Goal: Task Accomplishment & Management: Use online tool/utility

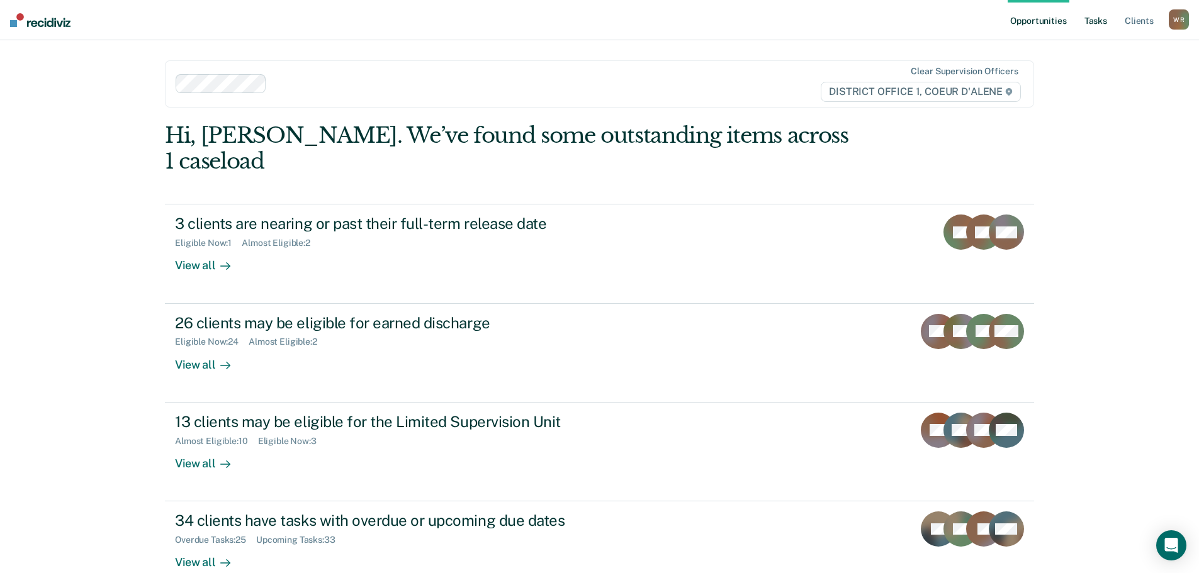
click at [1090, 25] on link "Tasks" at bounding box center [1096, 20] width 28 height 40
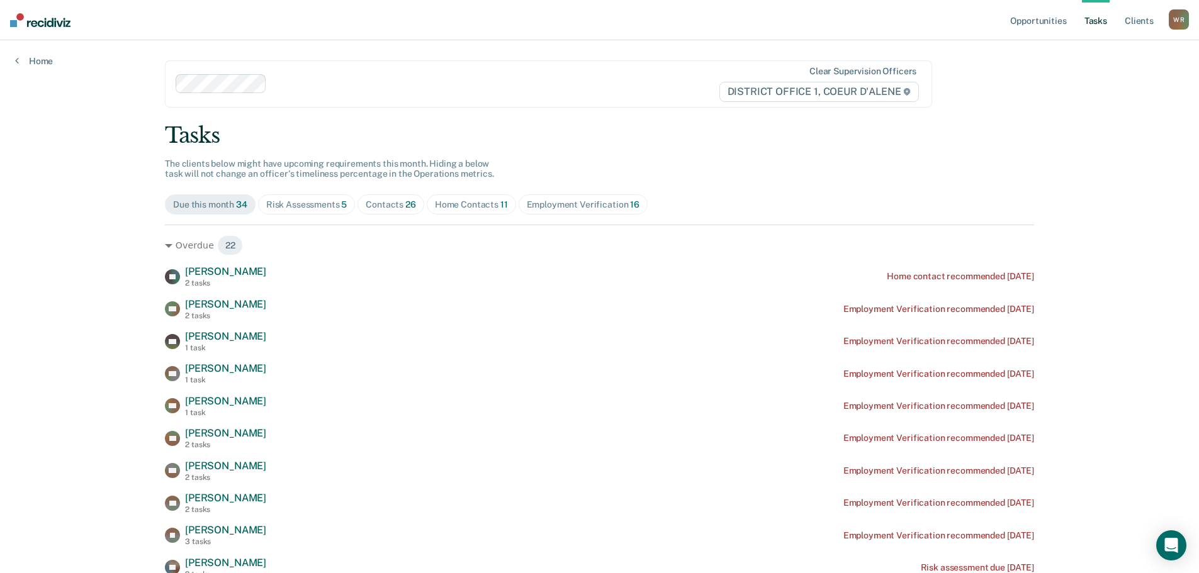
click at [391, 204] on div "Contacts 26" at bounding box center [391, 205] width 50 height 11
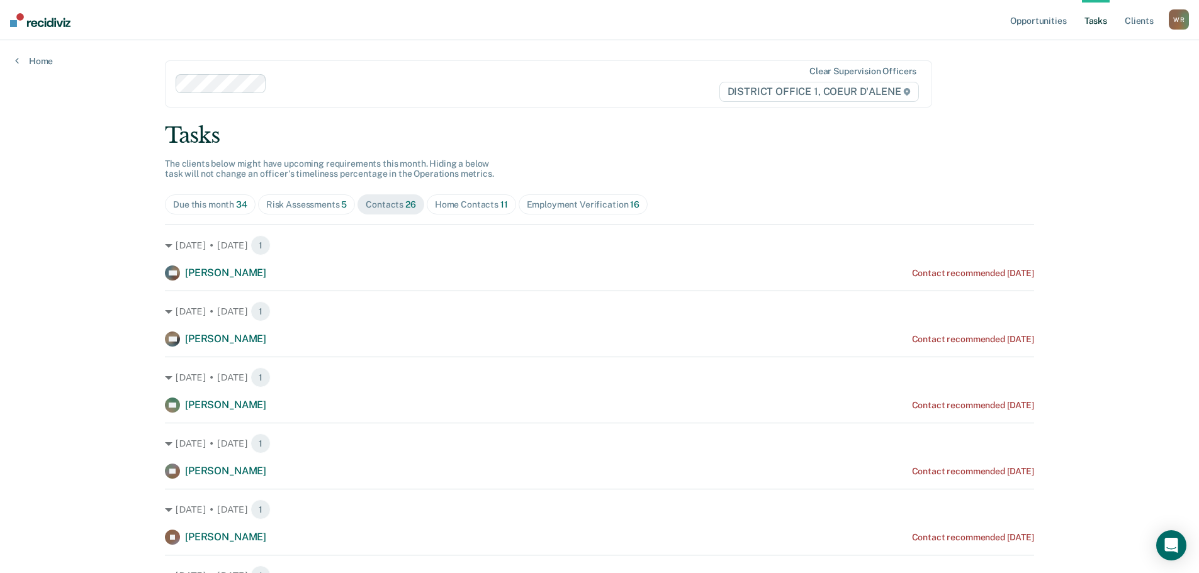
click at [504, 206] on span "Home Contacts 11" at bounding box center [471, 204] width 89 height 20
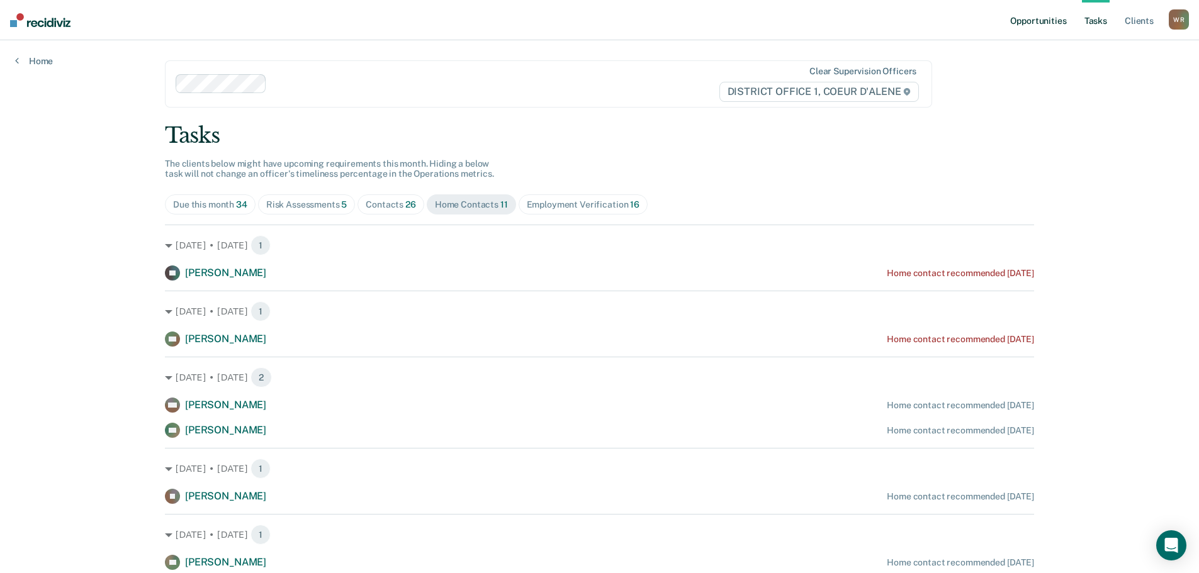
click at [1059, 13] on link "Opportunities" at bounding box center [1038, 20] width 61 height 40
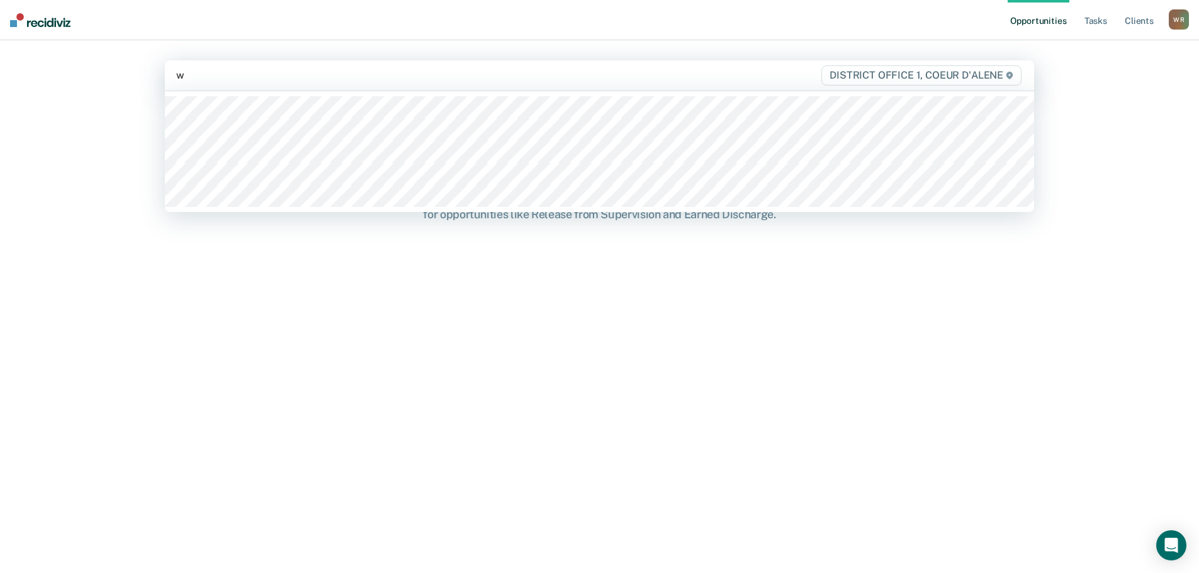
type input "wa"
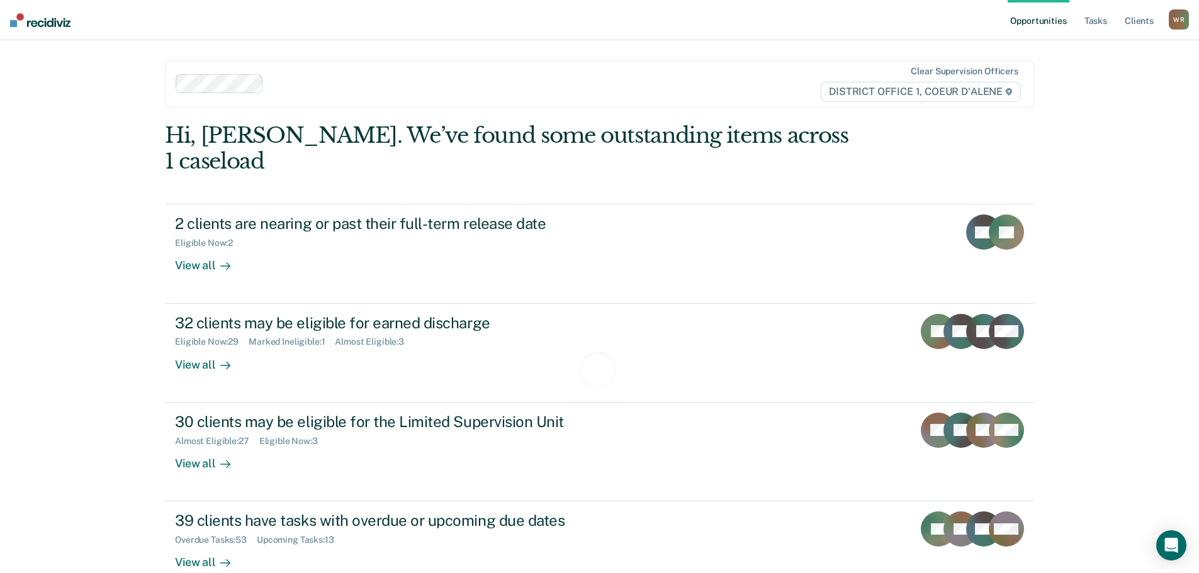
click at [1112, 23] on ul "Opportunities Tasks Client s" at bounding box center [1088, 20] width 161 height 40
click at [1096, 23] on link "Tasks" at bounding box center [1096, 20] width 28 height 40
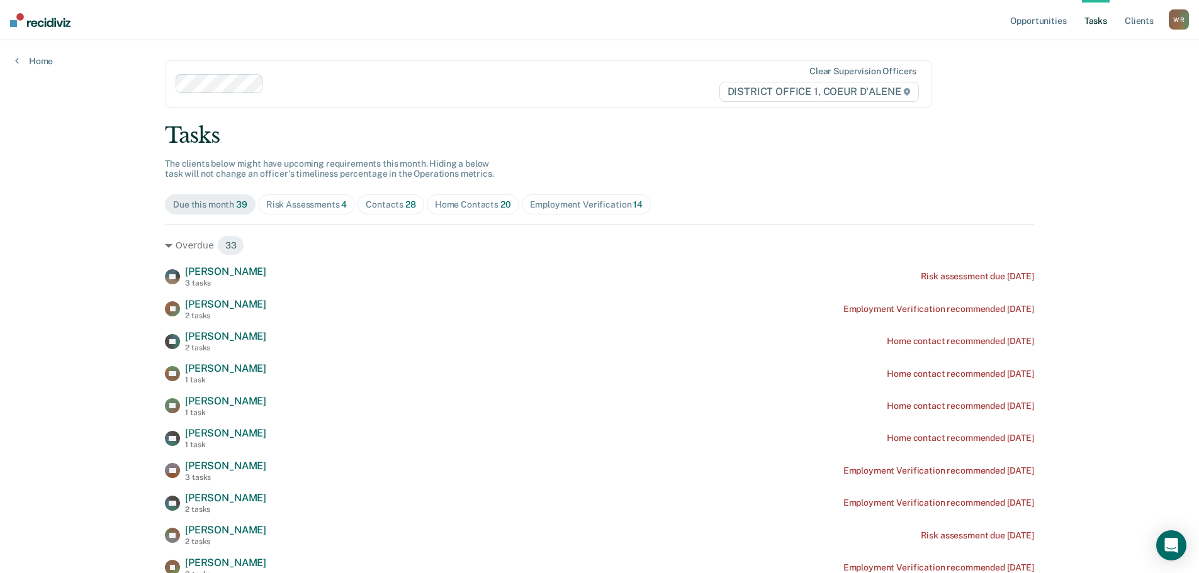
click at [378, 207] on div "Contacts 28" at bounding box center [391, 205] width 50 height 11
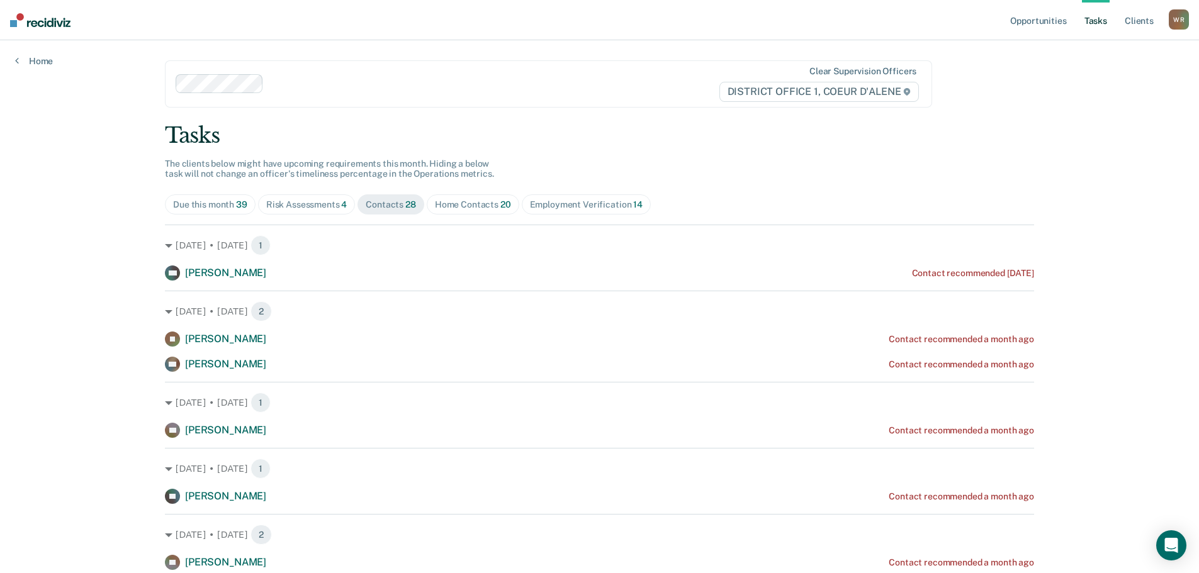
click at [500, 206] on span "20" at bounding box center [505, 205] width 11 height 10
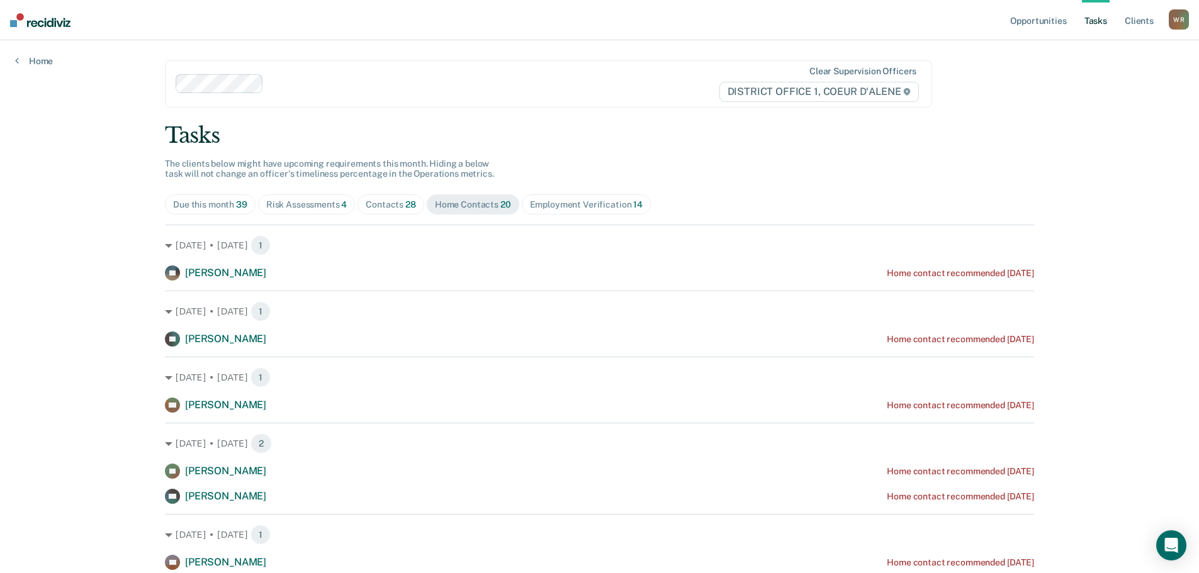
click at [381, 198] on span "Contacts 28" at bounding box center [390, 204] width 67 height 20
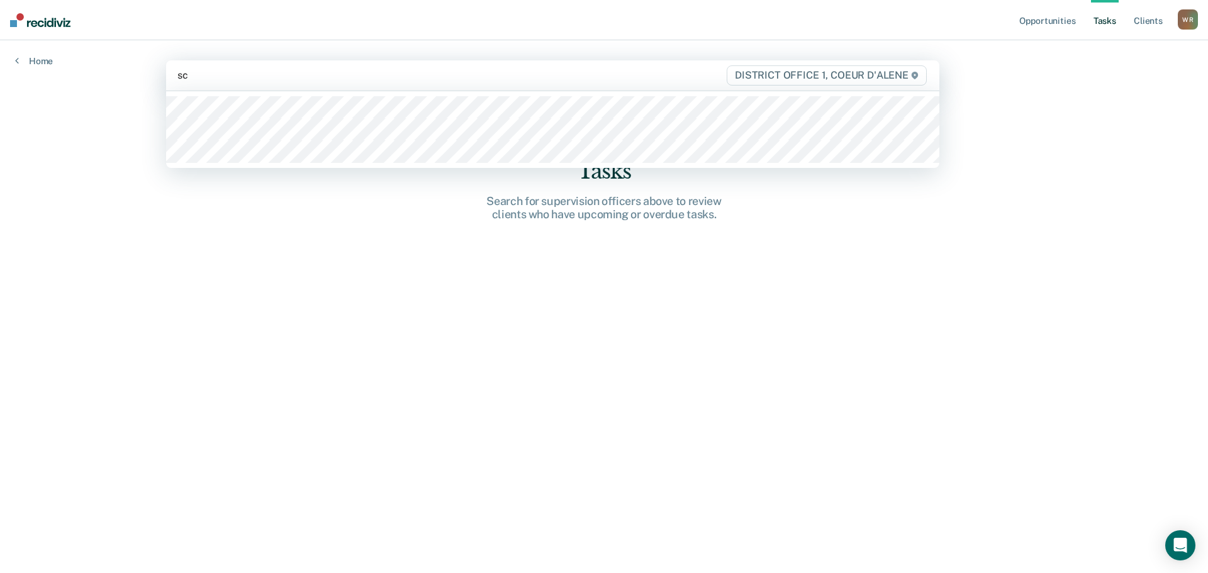
type input "sch"
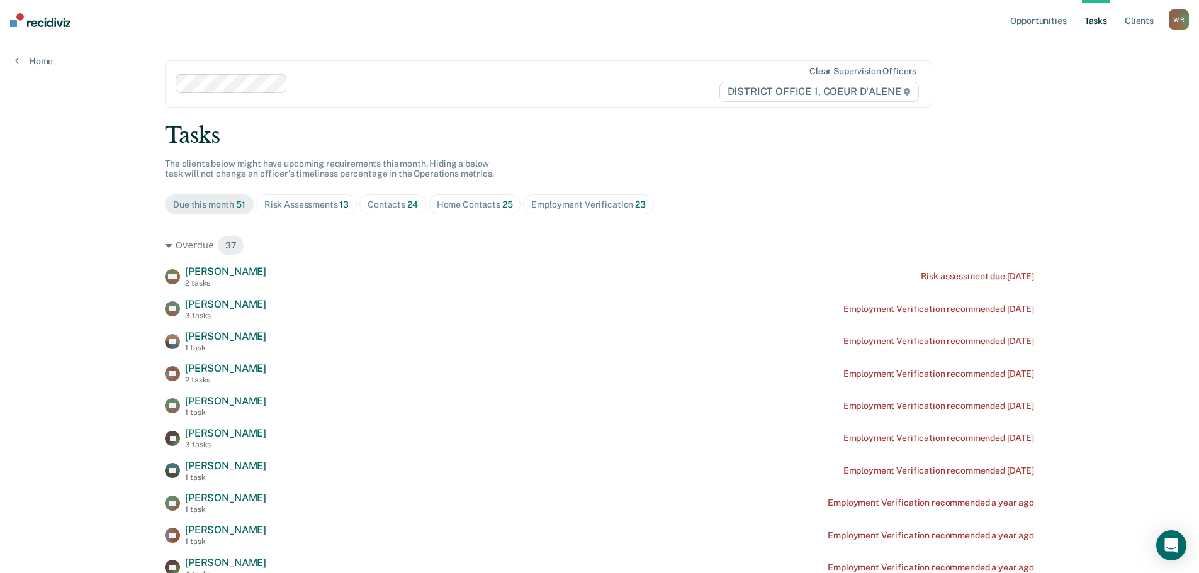
click at [392, 201] on div "Contacts 24" at bounding box center [393, 205] width 50 height 11
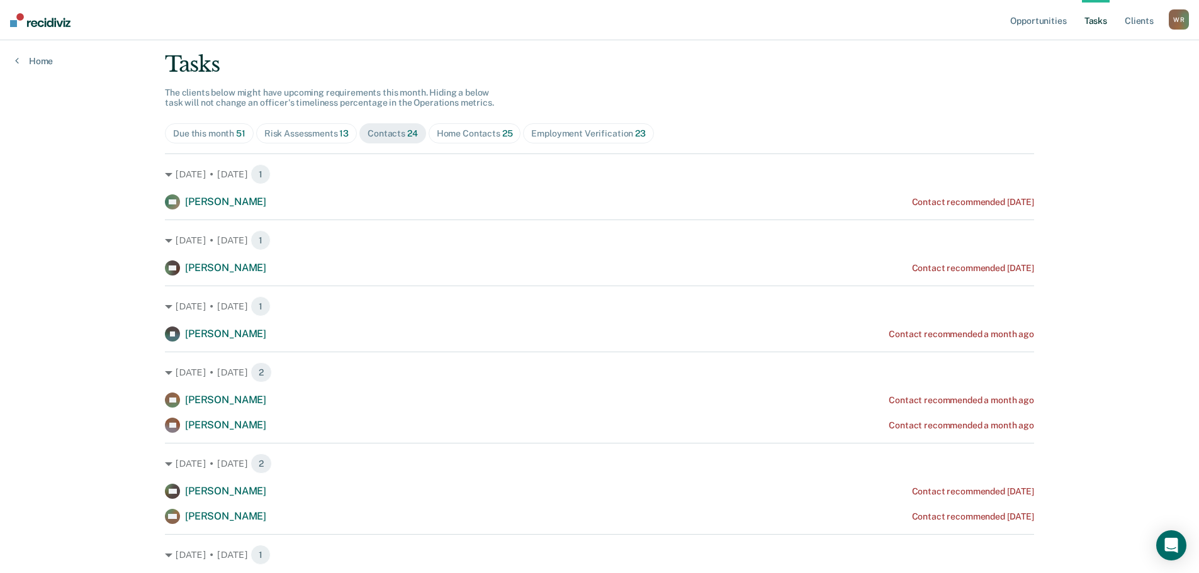
scroll to position [63, 0]
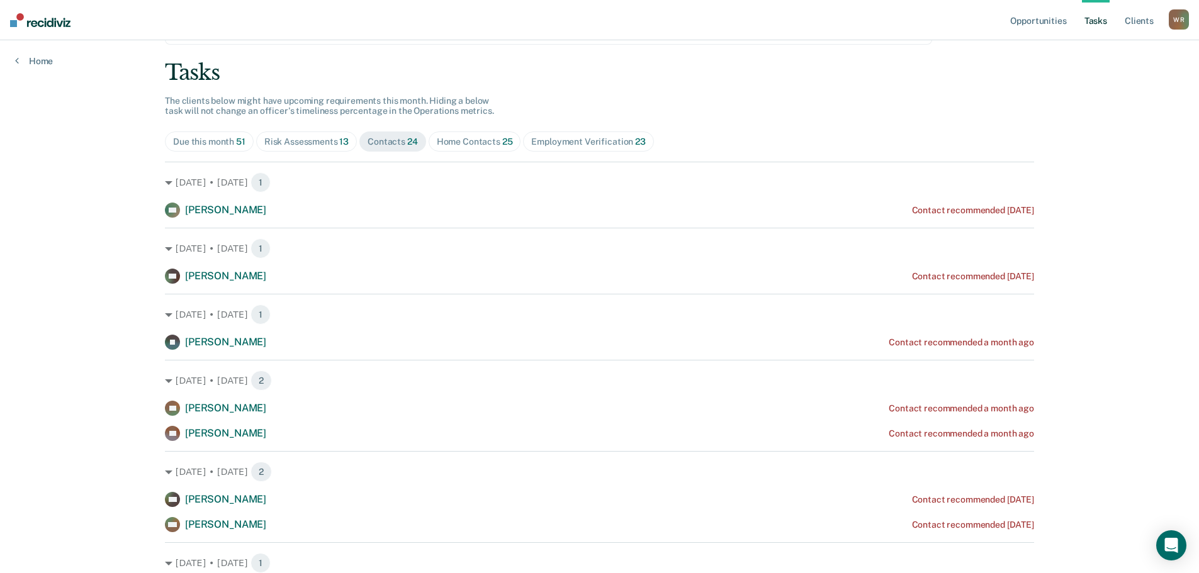
click at [451, 139] on div "Home Contacts 25" at bounding box center [475, 142] width 76 height 11
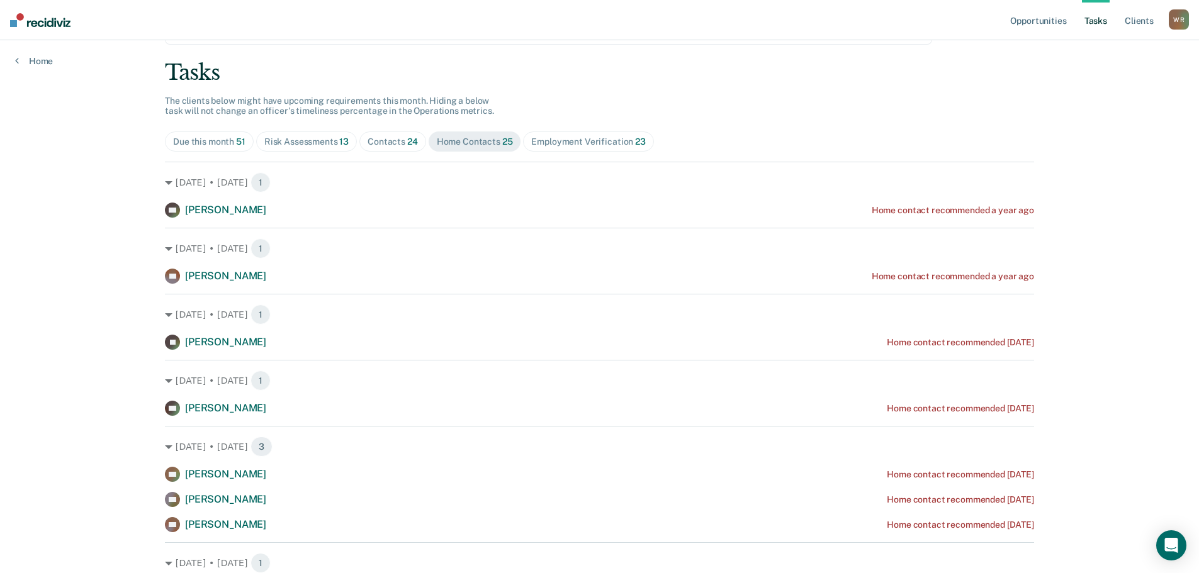
click at [388, 142] on div "Contacts 24" at bounding box center [393, 142] width 50 height 11
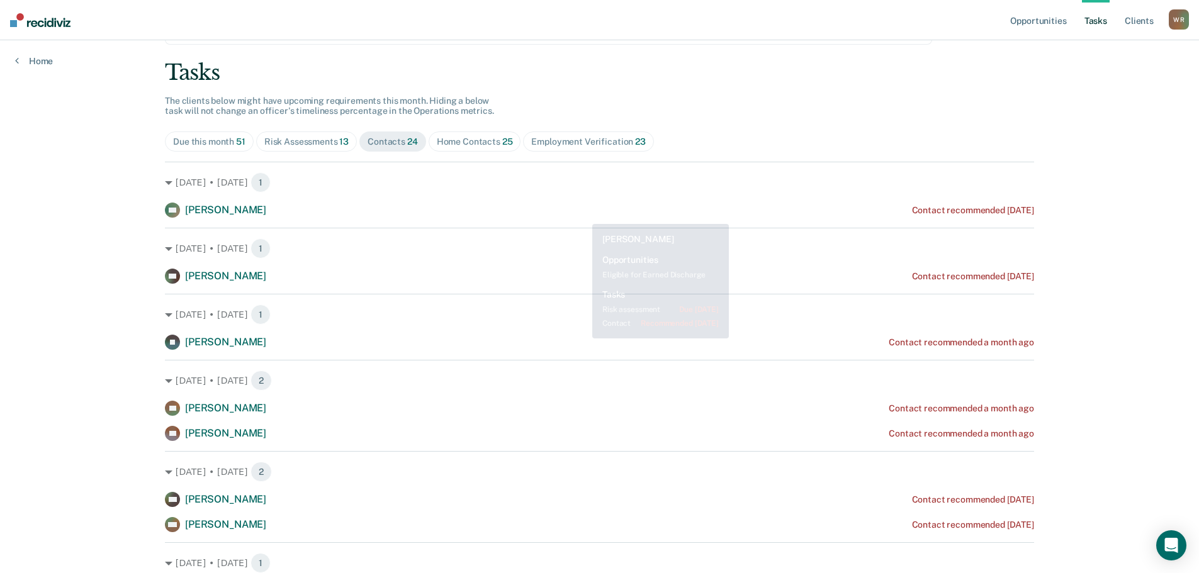
scroll to position [0, 0]
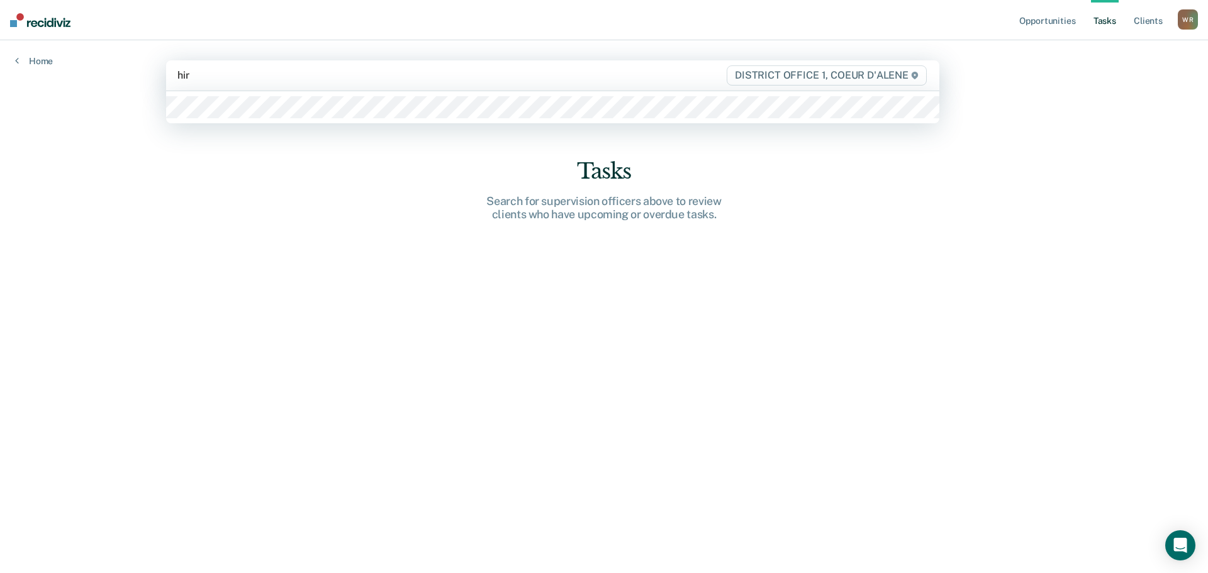
type input "[PERSON_NAME]"
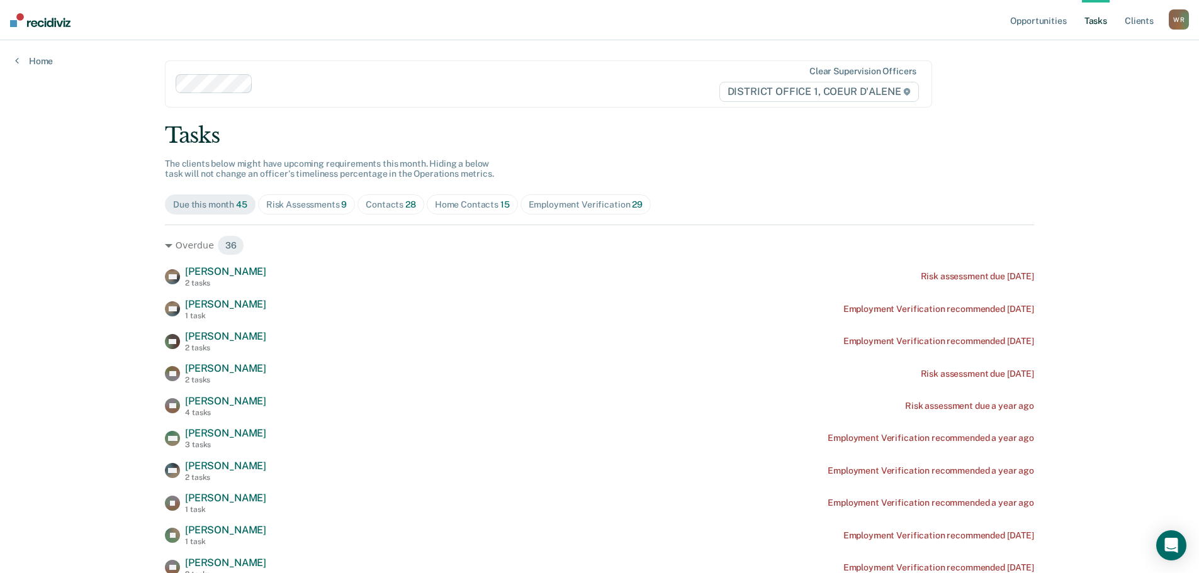
click at [374, 206] on div "Contacts 28" at bounding box center [391, 205] width 50 height 11
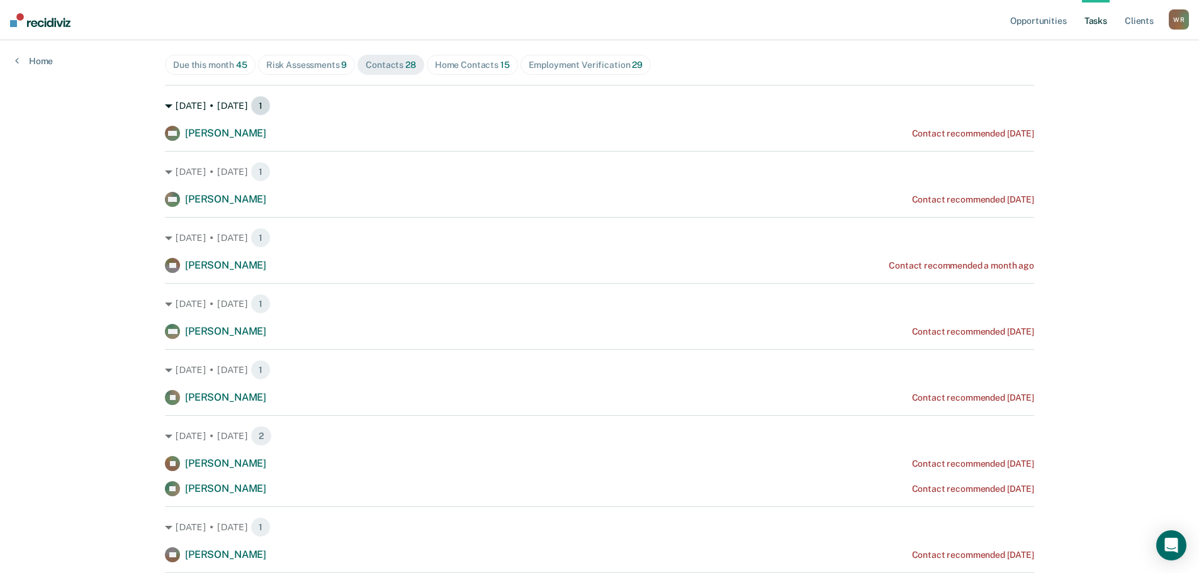
scroll to position [63, 0]
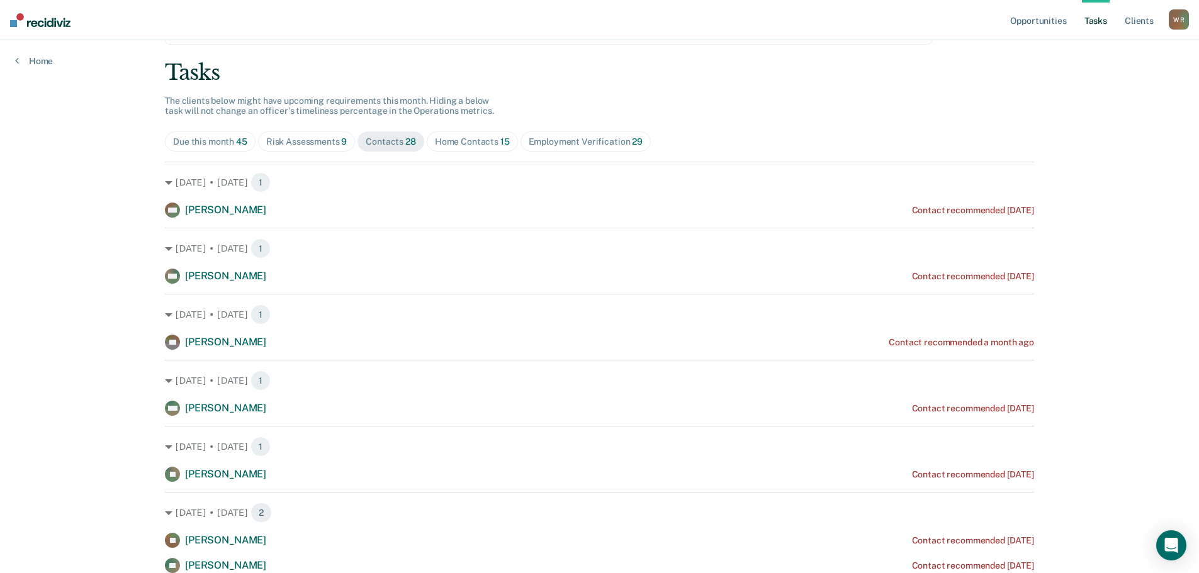
click at [453, 142] on div "Home Contacts 15" at bounding box center [472, 142] width 75 height 11
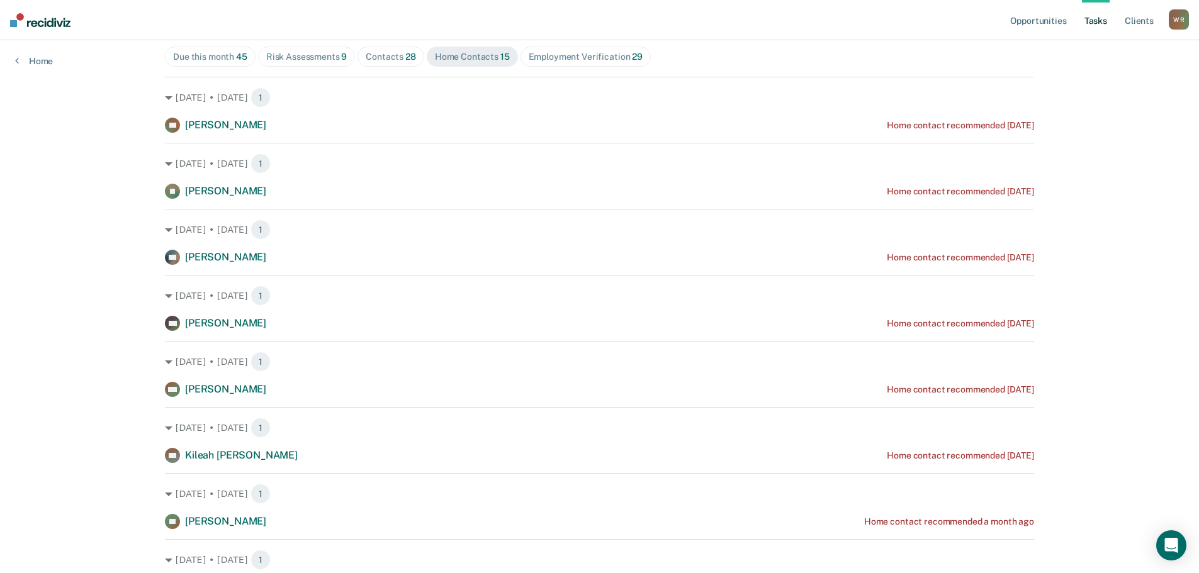
scroll to position [0, 0]
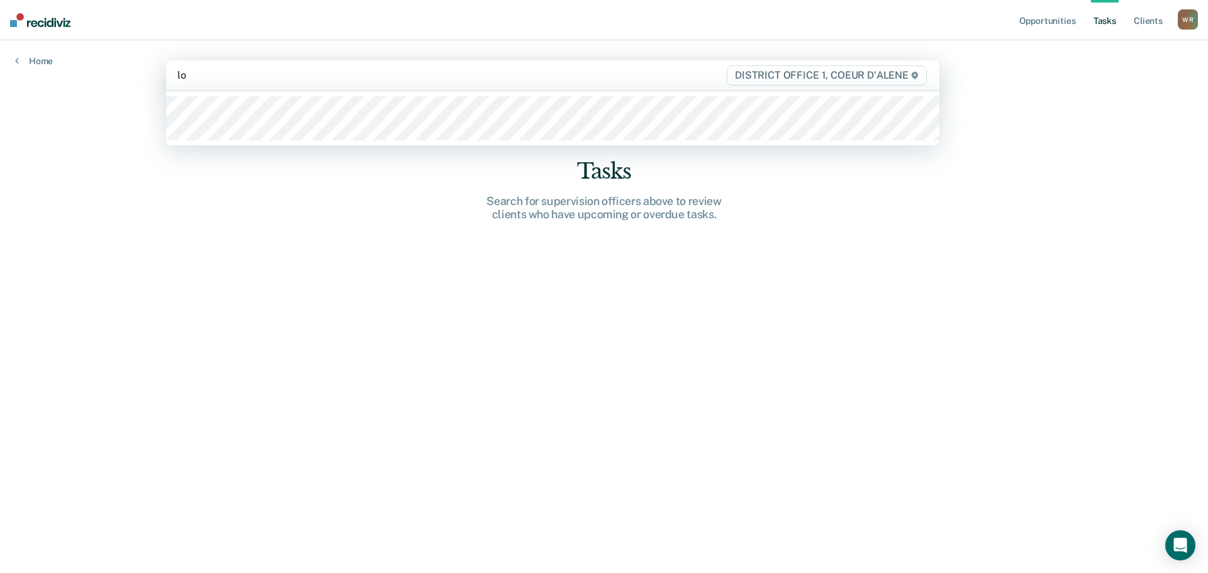
type input "lor"
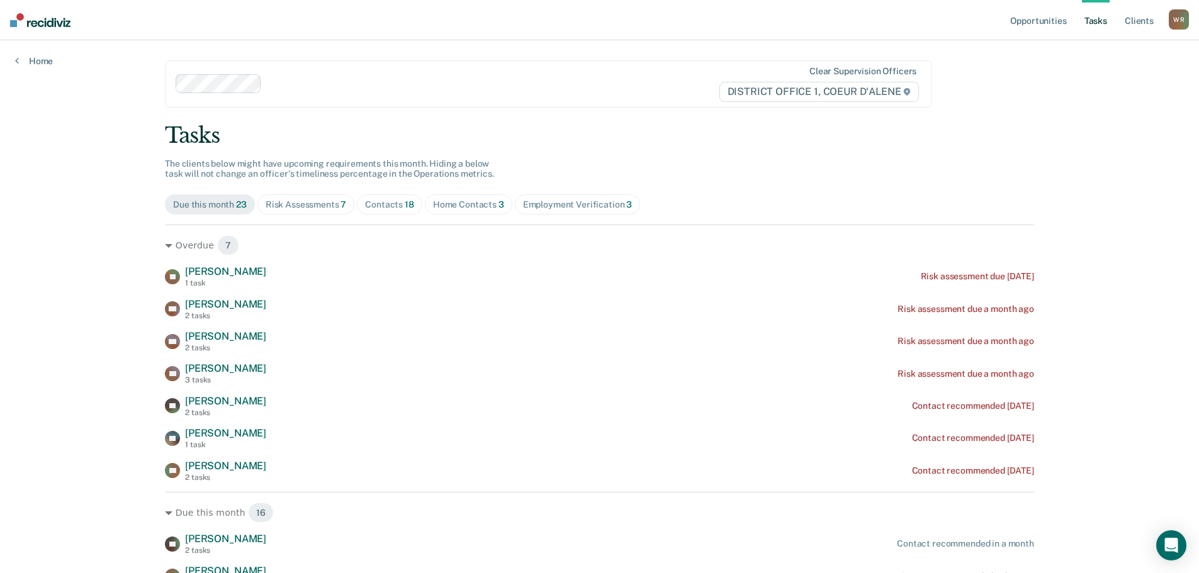
click at [405, 204] on span "18" at bounding box center [409, 205] width 9 height 10
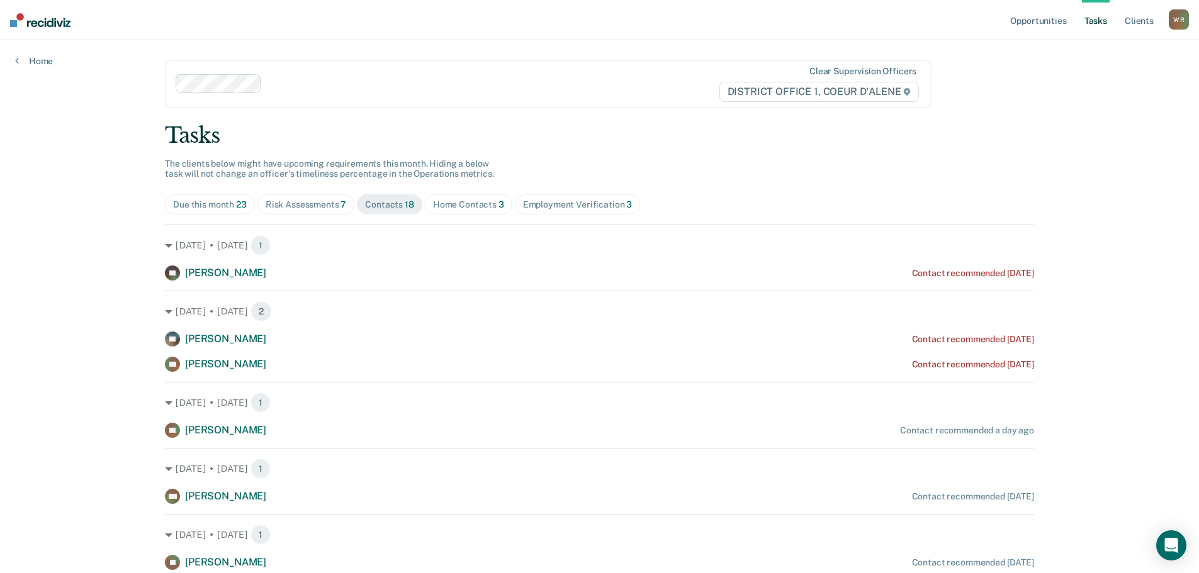
click at [456, 196] on span "Home Contacts 3" at bounding box center [468, 204] width 87 height 20
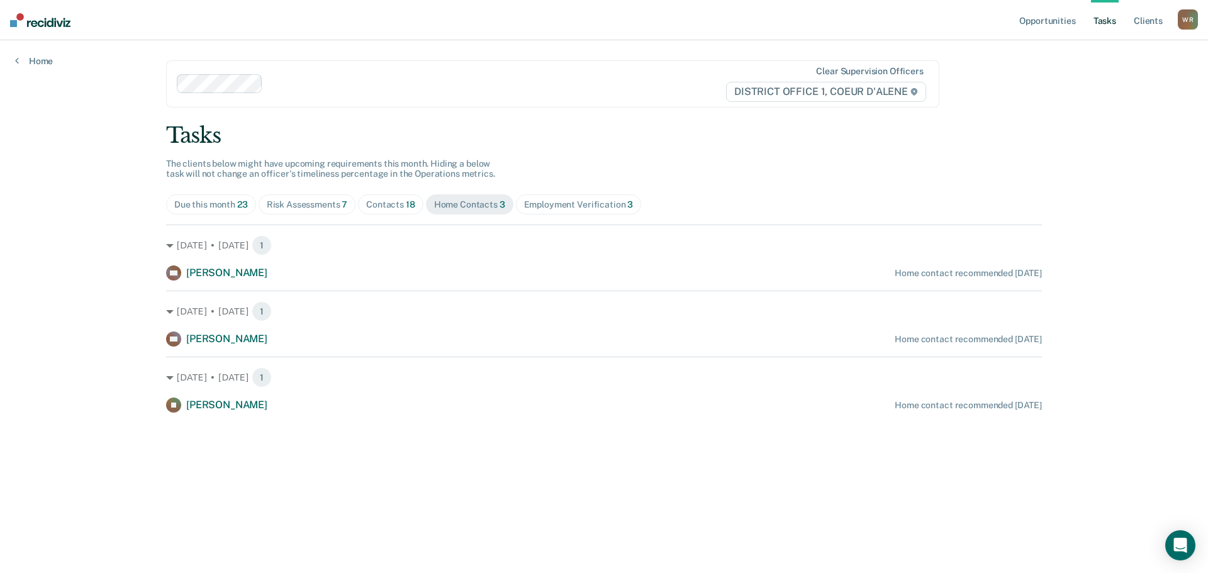
click at [356, 209] on div "Due this month 23 Risk Assessments 7 Contacts 18 Home Contacts 3 Employment Ver…" at bounding box center [604, 204] width 876 height 20
click at [385, 208] on div "Contacts 18" at bounding box center [390, 205] width 49 height 11
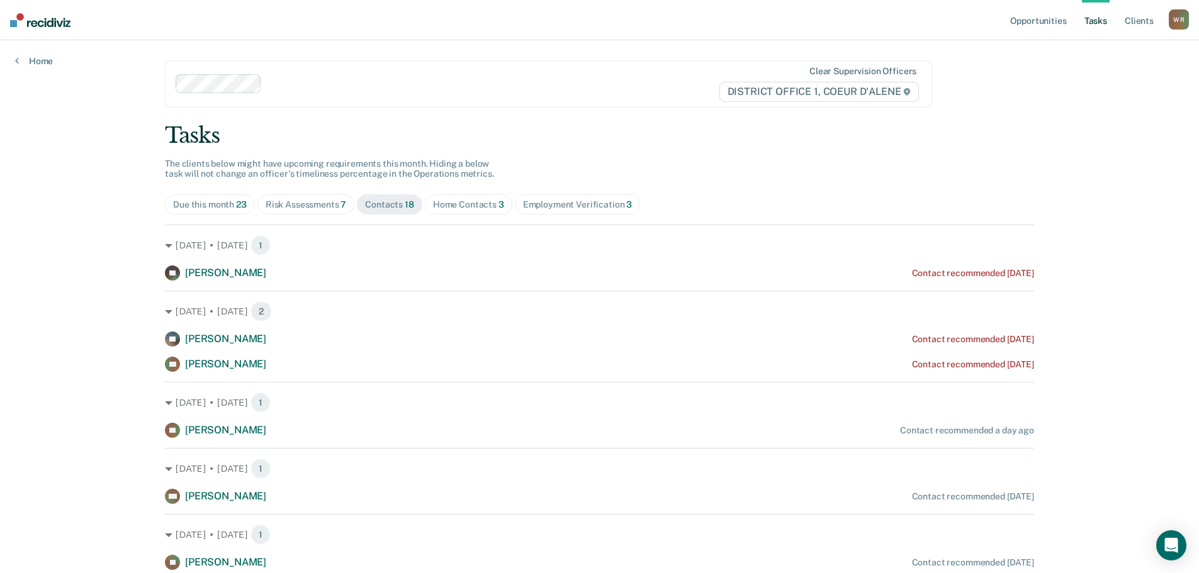
click at [320, 198] on span "Risk Assessments 7" at bounding box center [306, 204] width 98 height 20
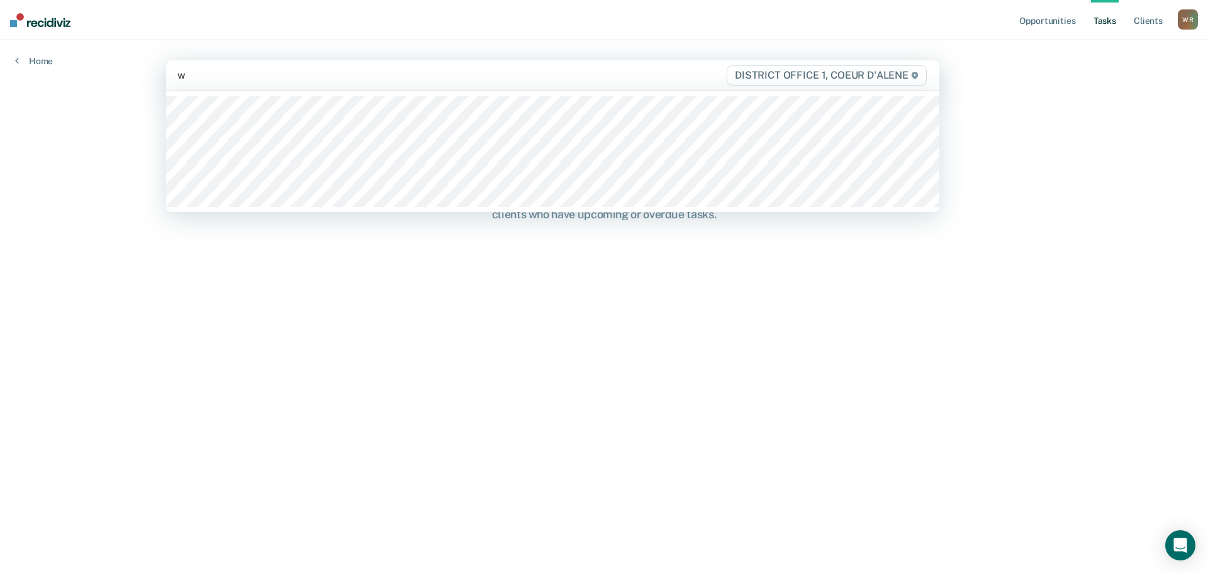
type input "we"
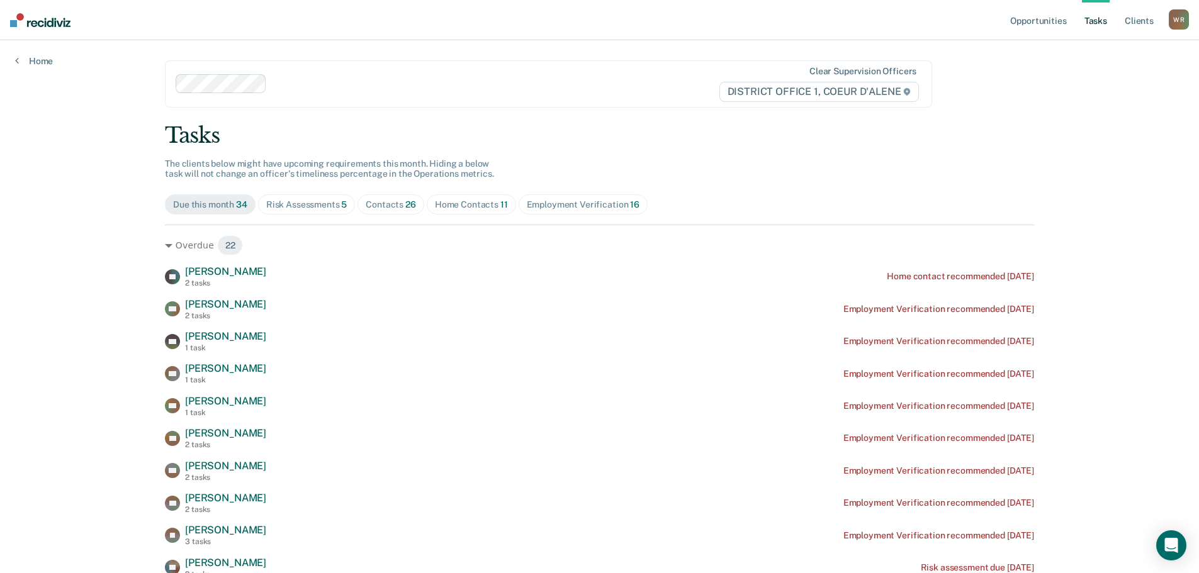
click at [565, 203] on div "Employment Verification 16" at bounding box center [583, 205] width 113 height 11
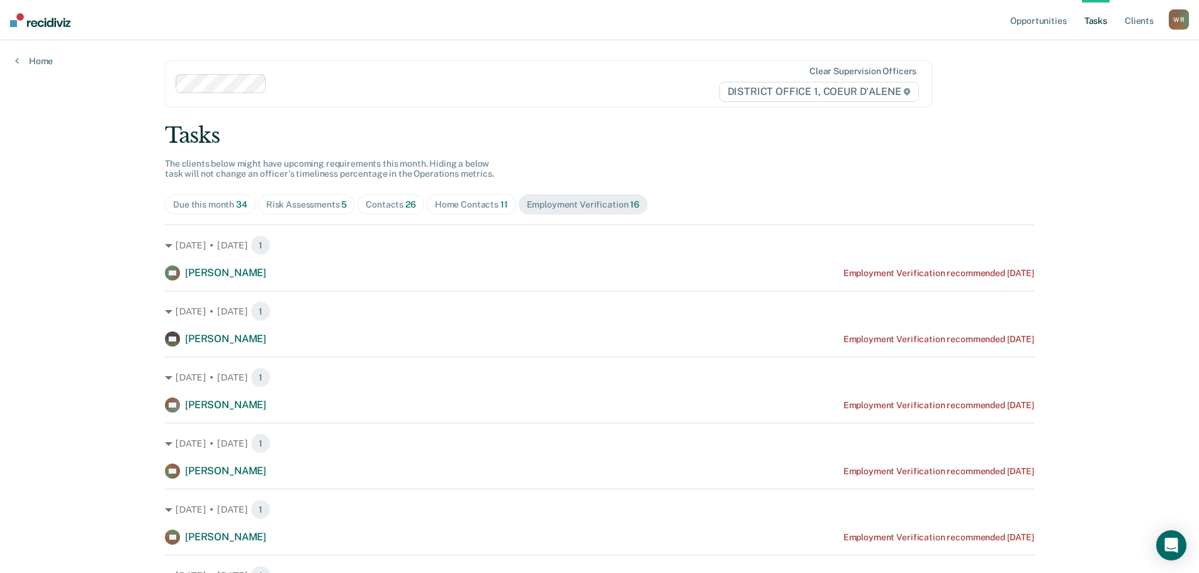
click at [398, 205] on div "Contacts 26" at bounding box center [391, 205] width 50 height 11
